Goal: Task Accomplishment & Management: Use online tool/utility

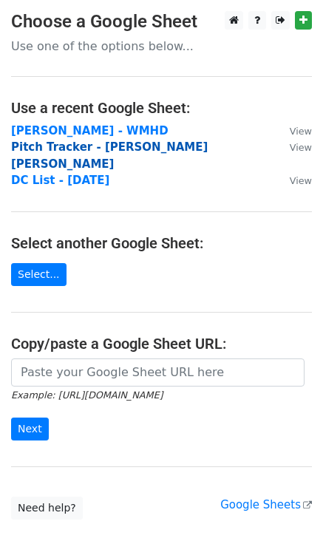
click at [134, 148] on strong "Pitch Tracker - [PERSON_NAME] [PERSON_NAME]" at bounding box center [109, 155] width 197 height 30
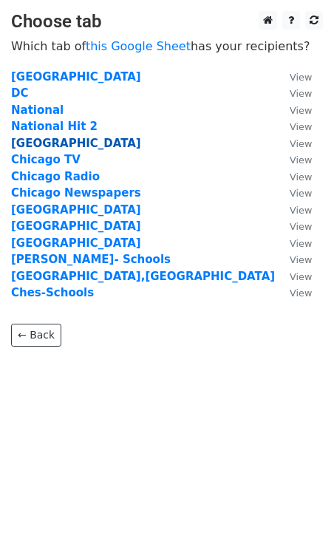
click at [32, 145] on strong "Detroit" at bounding box center [76, 143] width 130 height 13
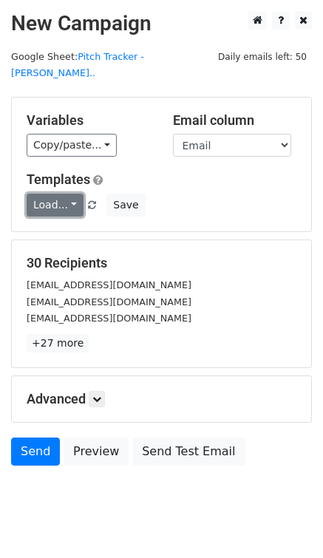
click at [50, 194] on link "Load..." at bounding box center [55, 205] width 57 height 23
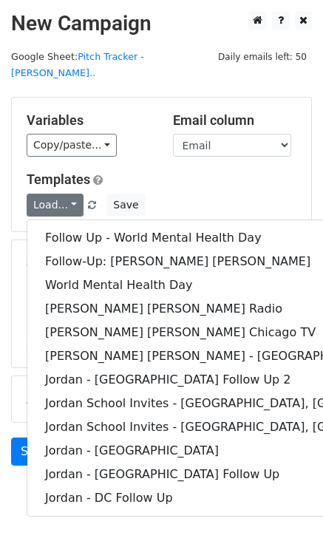
click at [185, 194] on div "Load... Follow Up - World Mental Health Day Follow-Up: Jordan G. Welch World Me…" at bounding box center [162, 205] width 292 height 23
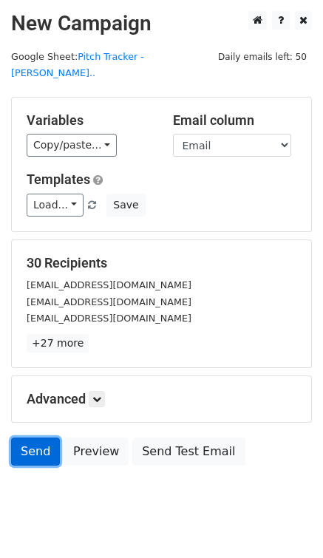
click at [31, 443] on link "Send" at bounding box center [35, 452] width 49 height 28
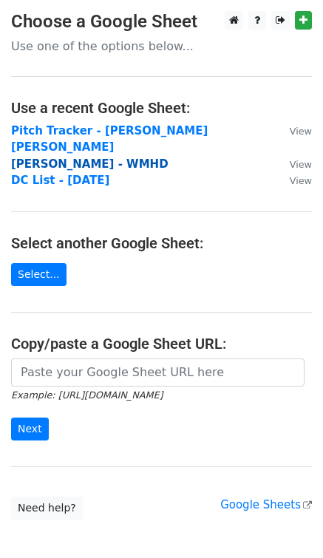
click at [55, 157] on strong "[PERSON_NAME] - WMHD" at bounding box center [89, 163] width 157 height 13
click at [101, 157] on strong "[PERSON_NAME] - WMHD" at bounding box center [89, 163] width 157 height 13
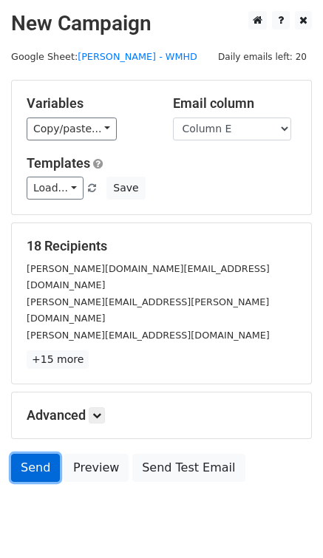
click at [28, 454] on link "Send" at bounding box center [35, 468] width 49 height 28
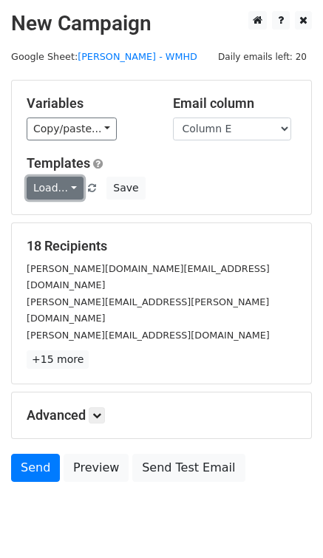
click at [49, 194] on link "Load..." at bounding box center [55, 188] width 57 height 23
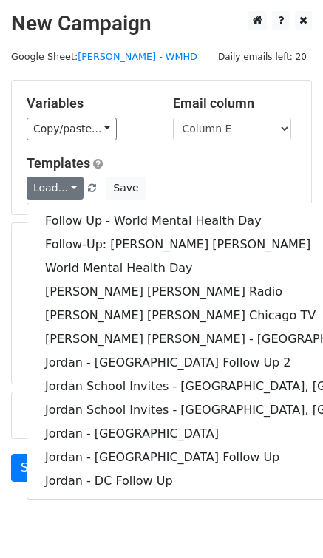
click at [151, 163] on h5 "Templates" at bounding box center [162, 163] width 270 height 16
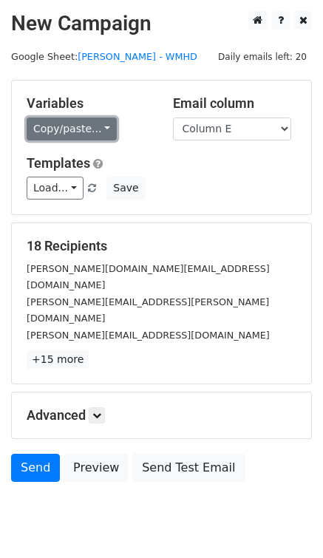
click at [80, 132] on link "Copy/paste..." at bounding box center [72, 129] width 90 height 23
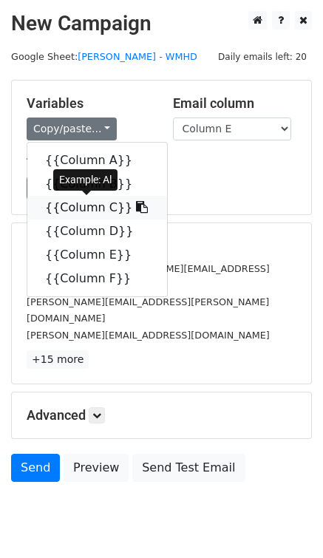
click at [72, 214] on link "{{Column C}}" at bounding box center [97, 208] width 140 height 24
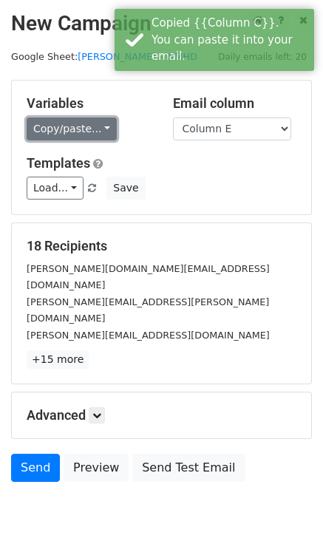
click at [70, 125] on link "Copy/paste..." at bounding box center [72, 129] width 90 height 23
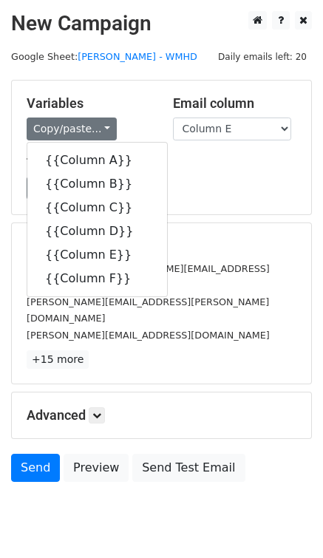
click at [238, 294] on div "[PERSON_NAME][EMAIL_ADDRESS][PERSON_NAME][DOMAIN_NAME]" at bounding box center [162, 310] width 292 height 33
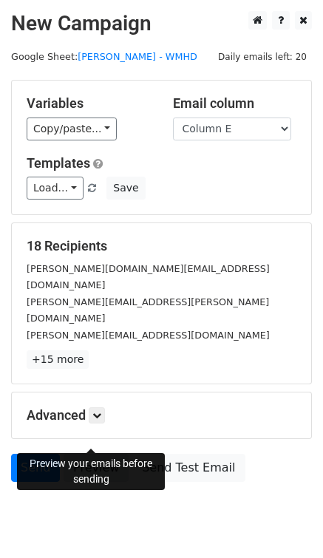
click at [73, 454] on link "Preview" at bounding box center [96, 468] width 65 height 28
click at [109, 454] on link "Preview" at bounding box center [96, 468] width 65 height 28
click at [95, 454] on link "Preview" at bounding box center [96, 468] width 65 height 28
click at [99, 454] on link "Preview" at bounding box center [96, 468] width 65 height 28
